Goal: Task Accomplishment & Management: Manage account settings

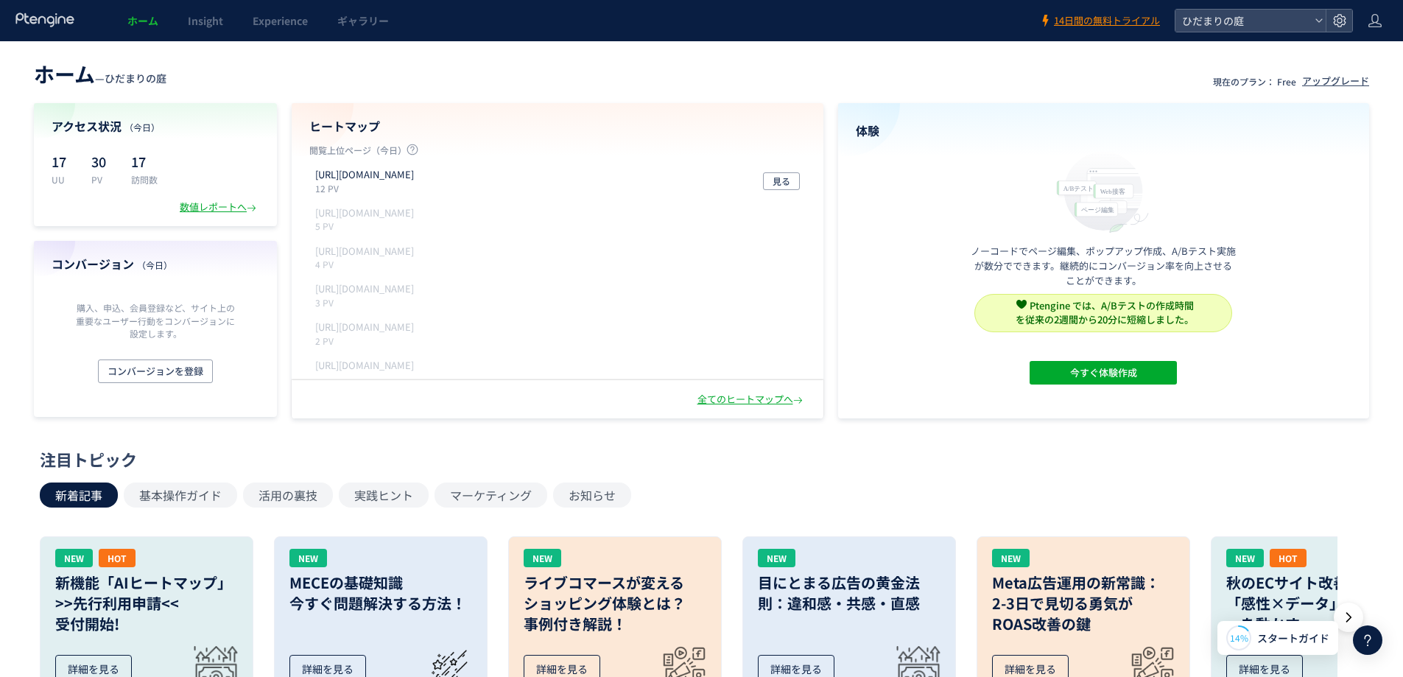
click at [1384, 17] on header "ホーム Insight Experience ギャラリー 14日間の無料トライアル ひだまりの庭" at bounding box center [701, 20] width 1403 height 41
click at [1371, 22] on icon at bounding box center [1375, 20] width 15 height 15
click at [1356, 57] on span "アカウント設定" at bounding box center [1338, 58] width 72 height 15
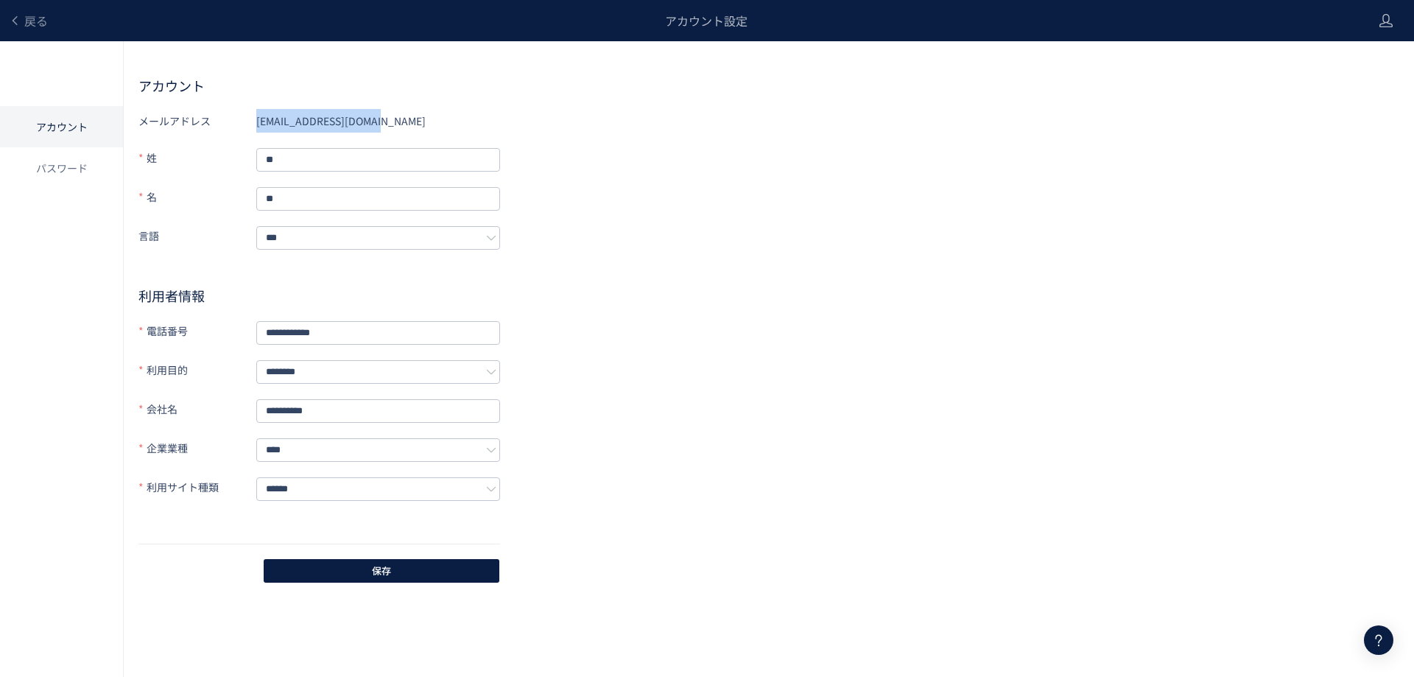
drag, startPoint x: 421, startPoint y: 131, endPoint x: 245, endPoint y: 124, distance: 175.5
click at [245, 124] on div "メールアドレス [EMAIL_ADDRESS][DOMAIN_NAME]" at bounding box center [320, 121] width 362 height 24
copy div "メールアドレス [EMAIL_ADDRESS][DOMAIN_NAME]"
click at [939, 317] on div "**********" at bounding box center [769, 347] width 1261 height 476
